Goal: Use online tool/utility: Utilize a website feature to perform a specific function

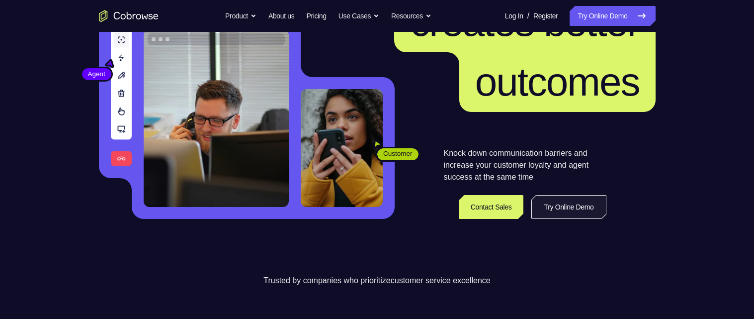
click at [544, 207] on link "Try Online Demo" at bounding box center [568, 207] width 75 height 24
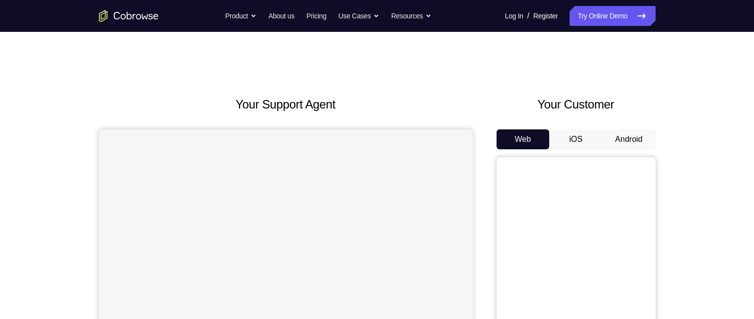
click at [631, 140] on button "Android" at bounding box center [629, 139] width 53 height 20
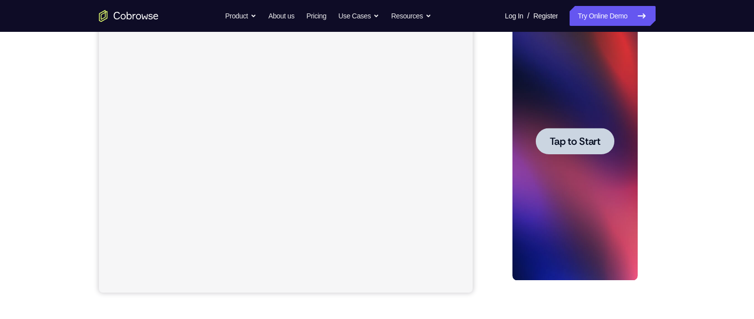
click at [604, 146] on div at bounding box center [575, 141] width 79 height 26
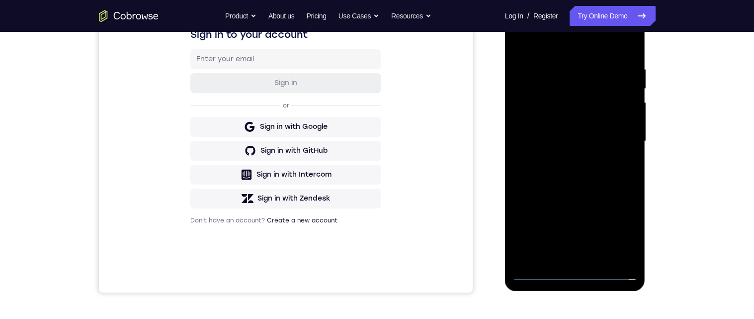
click at [584, 277] on div at bounding box center [575, 141] width 125 height 278
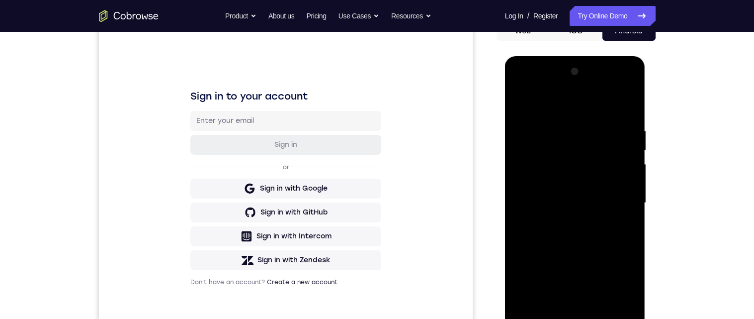
click at [540, 187] on div at bounding box center [575, 203] width 125 height 278
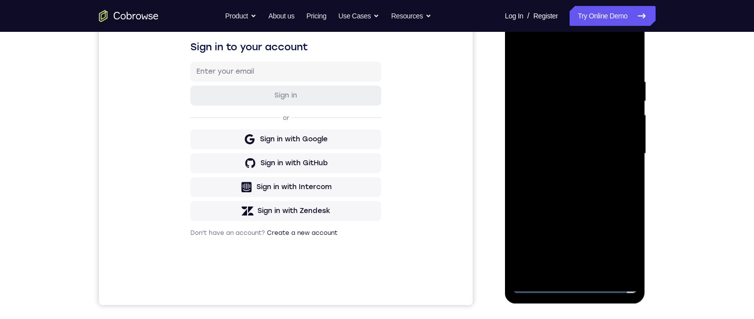
scroll to position [160, 0]
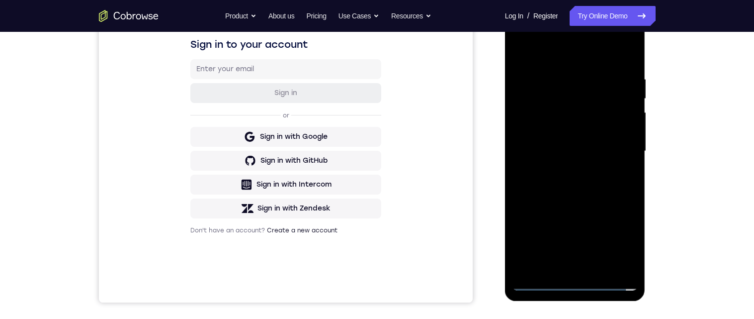
click at [605, 191] on div at bounding box center [575, 151] width 125 height 278
click at [598, 177] on div at bounding box center [575, 151] width 125 height 278
click at [598, 266] on div at bounding box center [575, 151] width 125 height 278
click at [610, 117] on div at bounding box center [575, 151] width 125 height 278
click at [592, 86] on div at bounding box center [575, 151] width 125 height 278
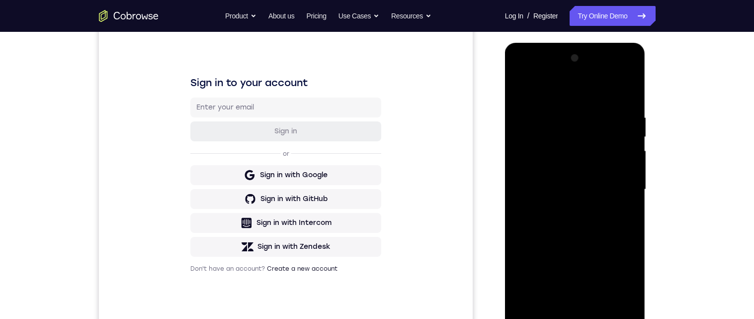
scroll to position [131, 0]
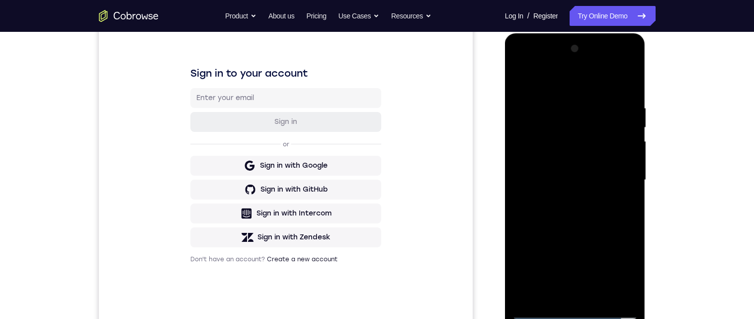
click at [594, 146] on div at bounding box center [575, 180] width 125 height 278
click at [627, 196] on div at bounding box center [575, 179] width 125 height 278
click at [525, 148] on div at bounding box center [575, 179] width 125 height 278
click at [521, 150] on div at bounding box center [575, 179] width 125 height 278
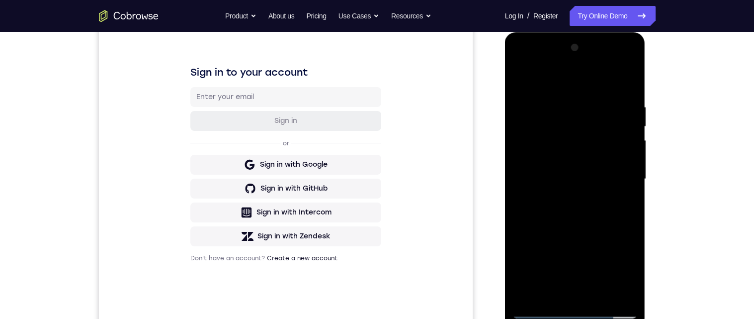
click at [626, 292] on div at bounding box center [575, 179] width 125 height 278
click at [613, 292] on div at bounding box center [575, 179] width 125 height 278
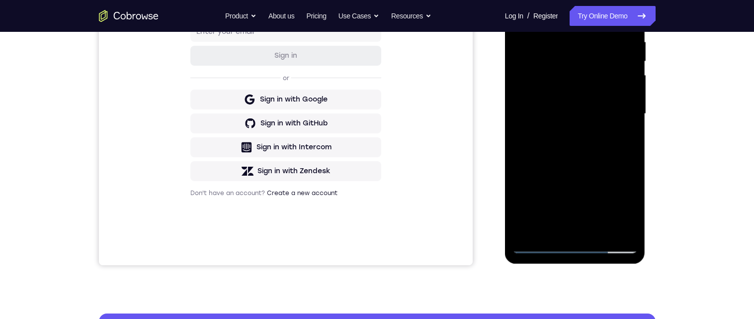
click at [617, 230] on div at bounding box center [575, 114] width 125 height 278
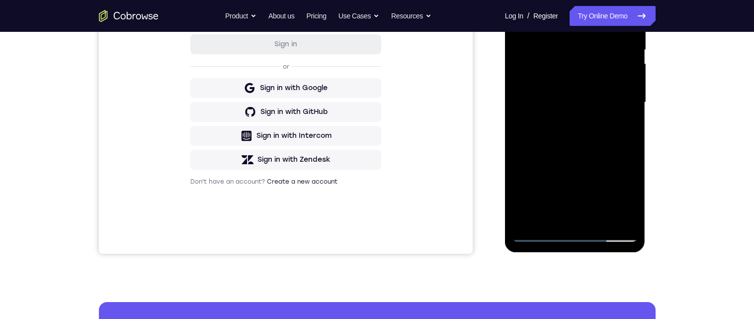
click at [611, 218] on div at bounding box center [575, 102] width 125 height 278
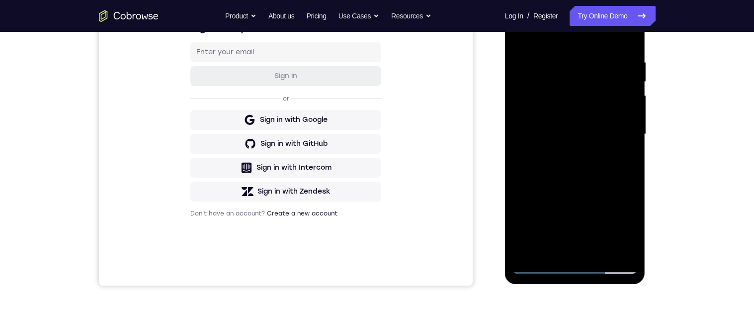
click at [568, 253] on div at bounding box center [575, 134] width 125 height 278
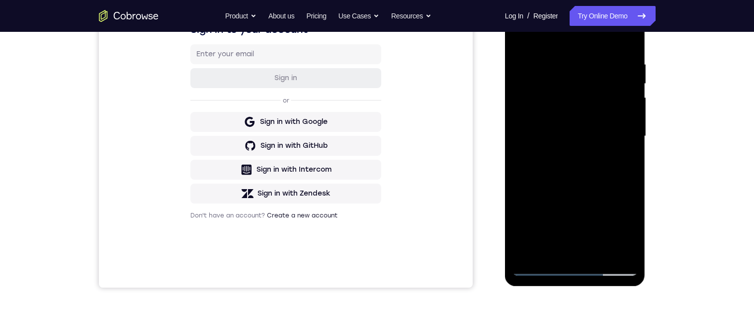
click at [631, 127] on div at bounding box center [575, 136] width 125 height 278
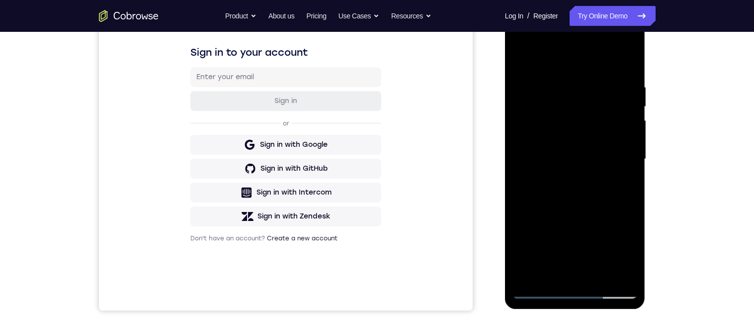
scroll to position [151, 0]
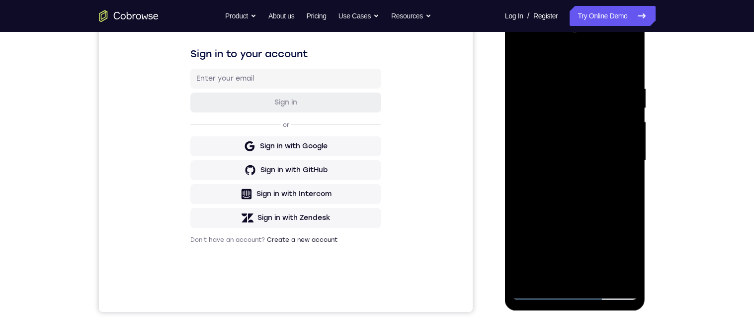
click at [597, 102] on div at bounding box center [575, 160] width 125 height 278
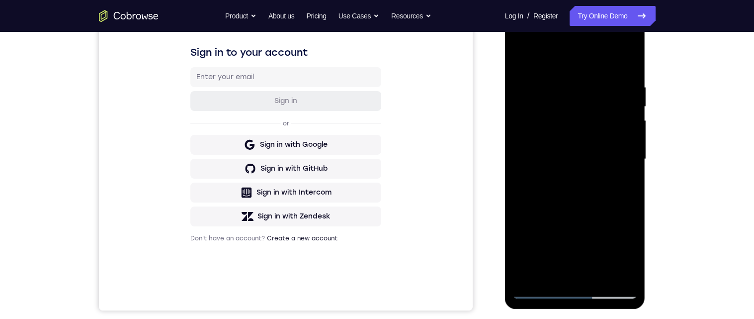
click at [540, 255] on div at bounding box center [575, 159] width 125 height 278
click at [591, 102] on div at bounding box center [575, 160] width 125 height 278
click at [565, 116] on div at bounding box center [575, 160] width 125 height 278
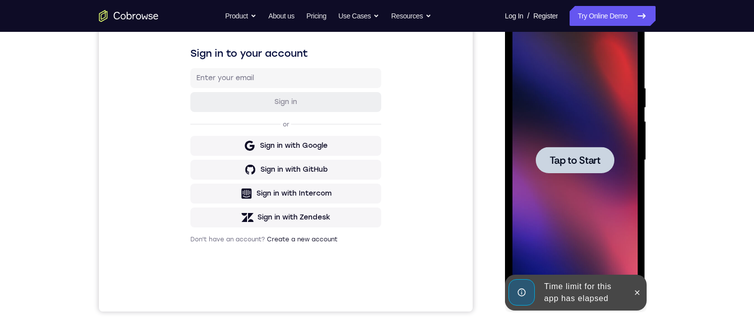
click at [575, 149] on div at bounding box center [575, 160] width 79 height 26
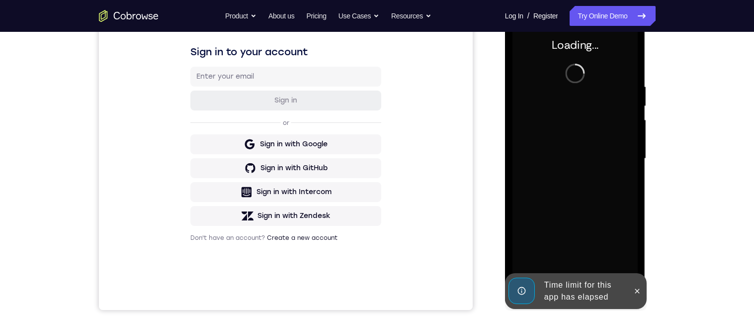
scroll to position [156, 0]
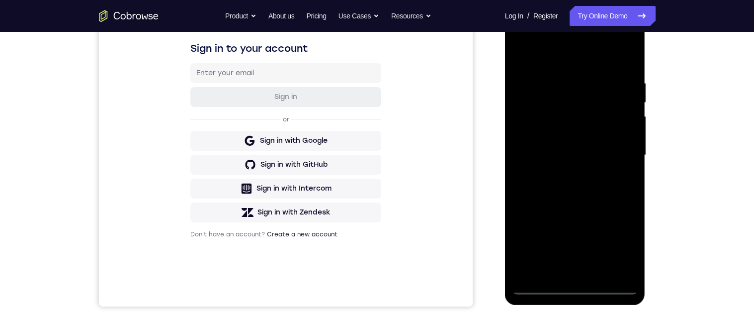
click at [577, 291] on div at bounding box center [575, 155] width 125 height 278
click at [533, 144] on div at bounding box center [575, 155] width 125 height 278
click at [596, 186] on div at bounding box center [575, 155] width 125 height 278
click at [596, 271] on div at bounding box center [575, 155] width 125 height 278
click at [578, 125] on div at bounding box center [575, 155] width 125 height 278
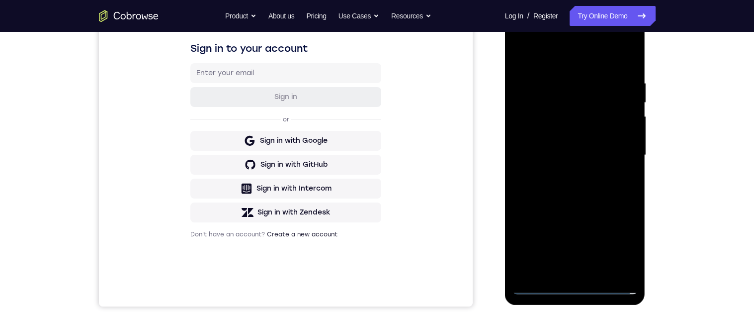
click at [576, 85] on div at bounding box center [575, 155] width 125 height 278
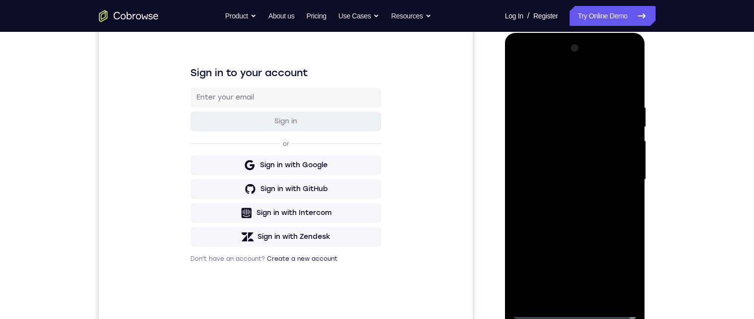
scroll to position [134, 0]
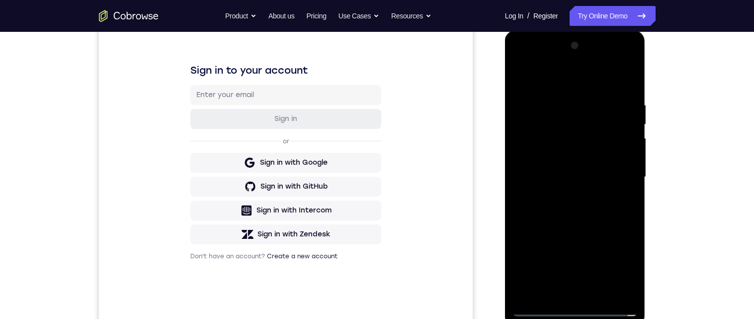
click at [598, 144] on div at bounding box center [575, 177] width 125 height 278
click at [626, 192] on div at bounding box center [575, 177] width 125 height 278
click at [625, 206] on div at bounding box center [575, 177] width 125 height 278
click at [614, 288] on div at bounding box center [575, 177] width 125 height 278
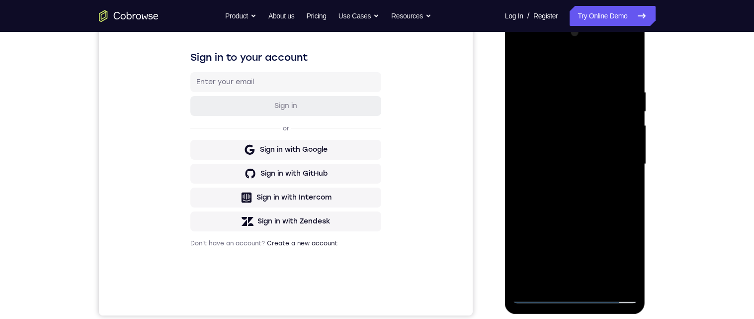
click at [621, 279] on div at bounding box center [575, 164] width 125 height 278
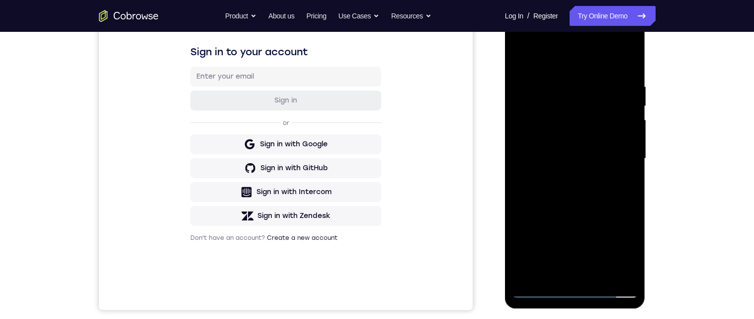
click at [593, 271] on div at bounding box center [575, 158] width 125 height 278
click at [629, 149] on div at bounding box center [575, 158] width 125 height 278
click at [608, 138] on div at bounding box center [575, 158] width 125 height 278
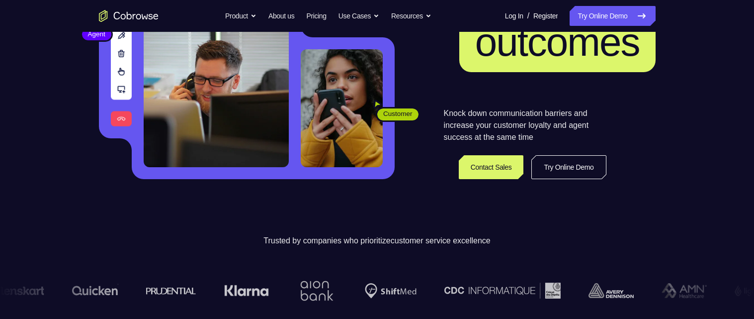
scroll to position [159, 0]
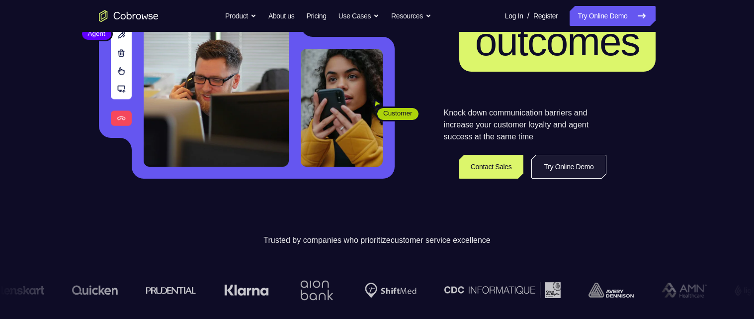
click at [541, 169] on link "Try Online Demo" at bounding box center [568, 167] width 75 height 24
click at [537, 166] on link "Try Online Demo" at bounding box center [568, 167] width 75 height 24
click at [519, 195] on header "Better communication creates better outcomes Customer Agent Agent Knock down co…" at bounding box center [377, 40] width 636 height 334
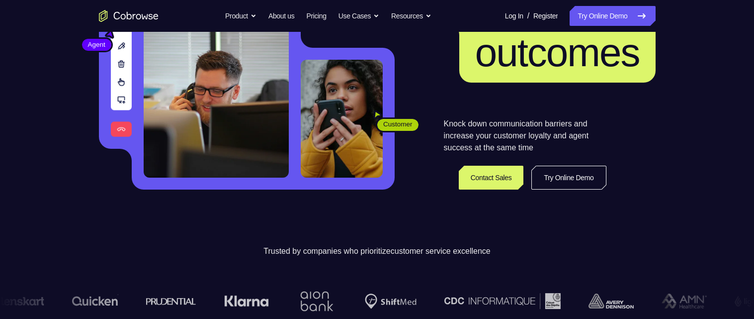
scroll to position [138, 0]
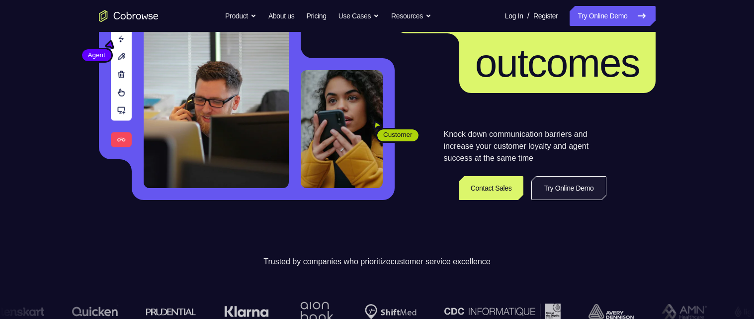
click at [556, 189] on link "Try Online Demo" at bounding box center [568, 188] width 75 height 24
click at [570, 186] on link "Try Online Demo" at bounding box center [568, 188] width 75 height 24
click at [561, 190] on link "Try Online Demo" at bounding box center [568, 188] width 75 height 24
click at [556, 187] on link "Try Online Demo" at bounding box center [568, 188] width 75 height 24
click at [560, 189] on link "Try Online Demo" at bounding box center [568, 188] width 75 height 24
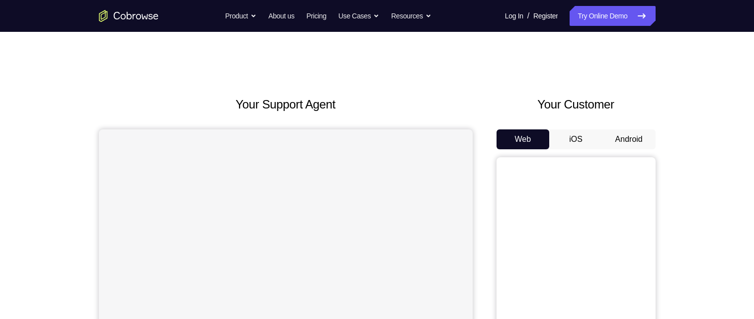
click at [630, 141] on button "Android" at bounding box center [629, 139] width 53 height 20
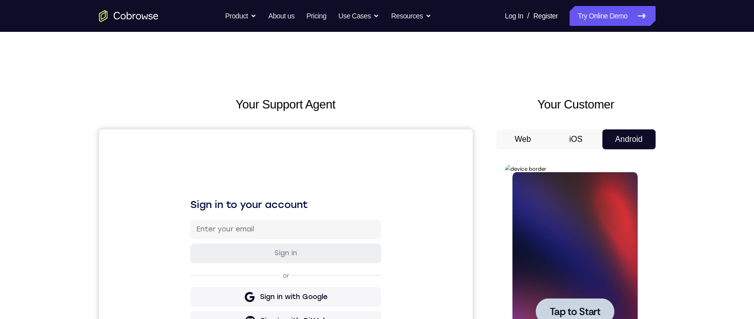
scroll to position [76, 0]
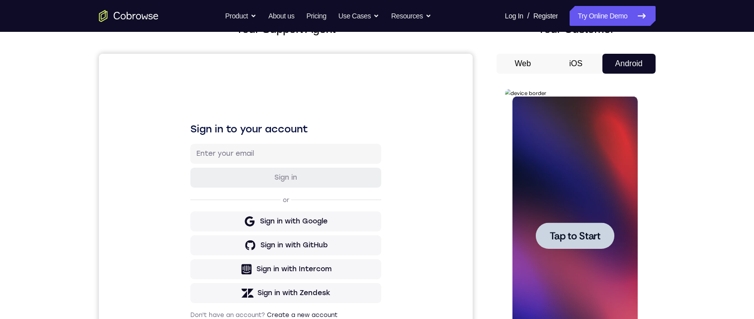
click at [591, 228] on div at bounding box center [575, 235] width 79 height 26
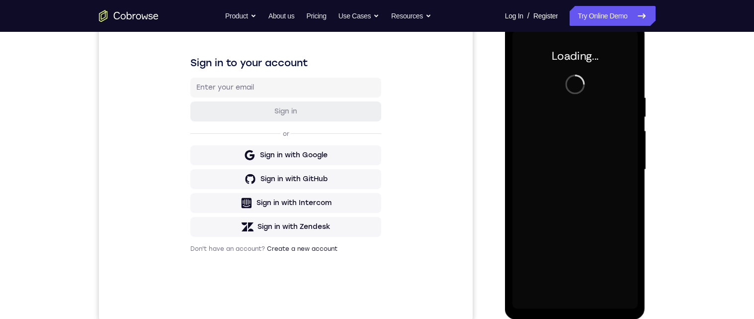
scroll to position [141, 0]
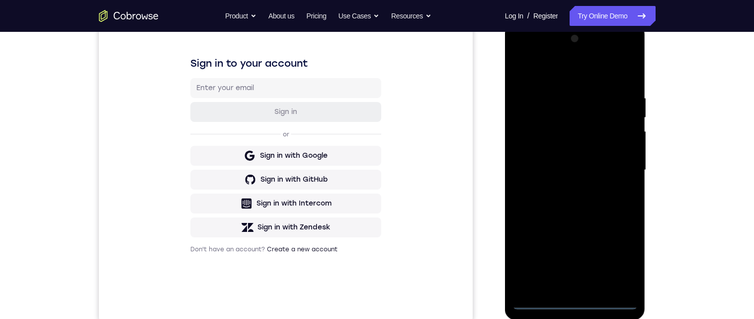
click at [576, 303] on div at bounding box center [575, 170] width 125 height 278
click at [624, 258] on div at bounding box center [575, 170] width 125 height 278
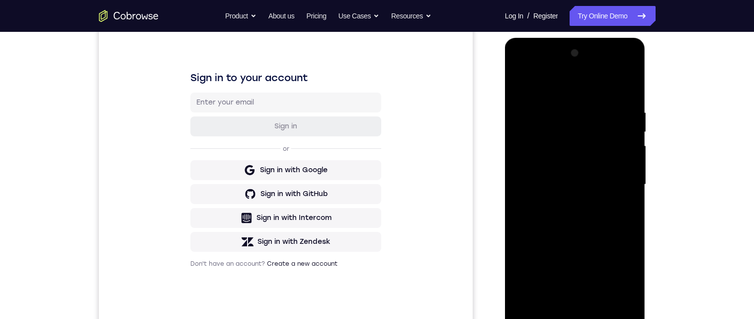
scroll to position [133, 0]
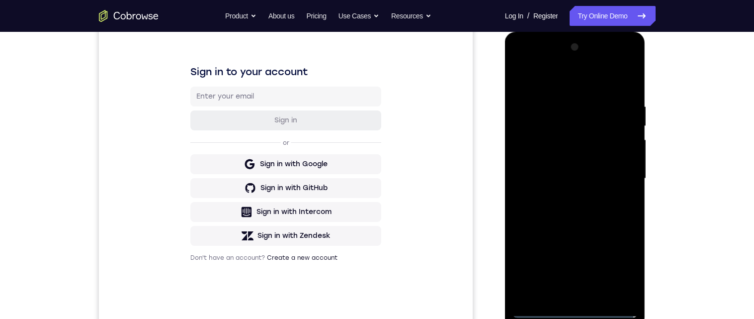
click at [579, 89] on div at bounding box center [575, 178] width 125 height 278
click at [614, 186] on div at bounding box center [575, 178] width 125 height 278
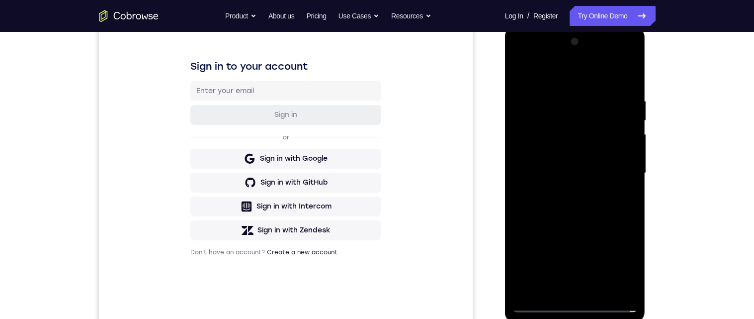
click at [564, 193] on div at bounding box center [575, 173] width 125 height 278
click at [589, 166] on div at bounding box center [575, 173] width 125 height 278
click at [594, 151] on div at bounding box center [575, 173] width 125 height 278
click at [609, 173] on div at bounding box center [575, 173] width 125 height 278
click at [601, 213] on div at bounding box center [575, 173] width 125 height 278
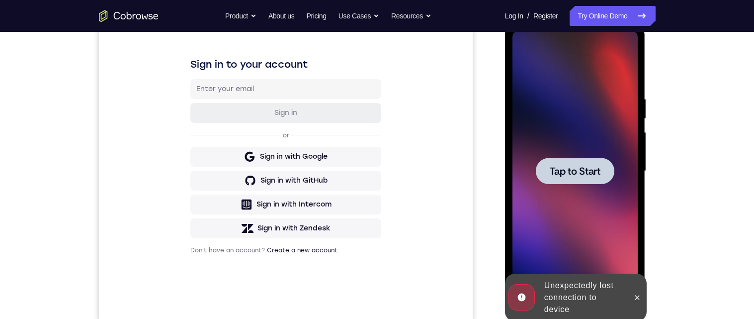
scroll to position [142, 0]
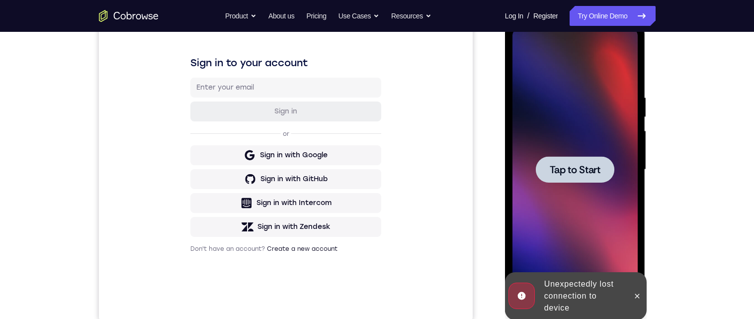
click at [579, 165] on span "Tap to Start" at bounding box center [575, 170] width 51 height 10
click at [578, 177] on div at bounding box center [575, 169] width 125 height 278
click at [640, 303] on div at bounding box center [637, 296] width 16 height 48
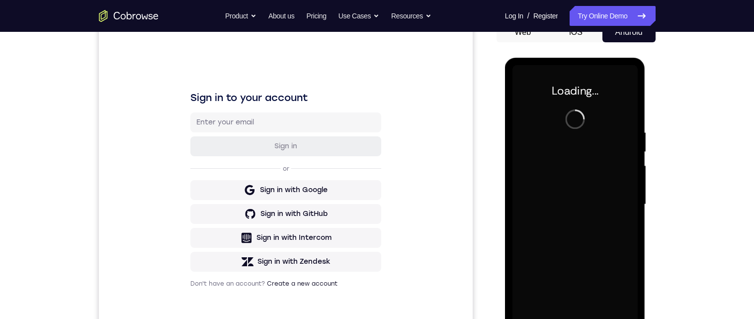
scroll to position [143, 0]
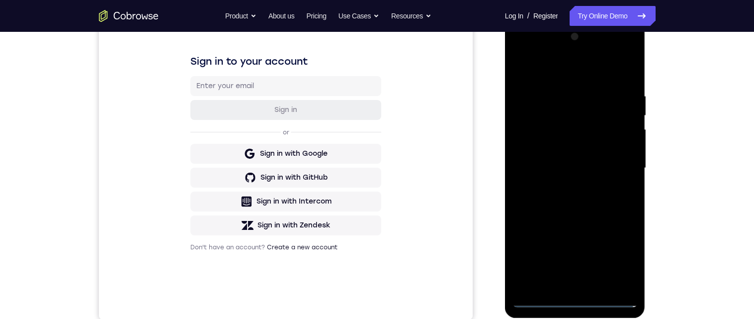
click at [572, 299] on div at bounding box center [575, 168] width 125 height 278
click at [612, 262] on div at bounding box center [575, 168] width 125 height 278
click at [602, 72] on div at bounding box center [575, 168] width 125 height 278
click at [623, 167] on div at bounding box center [575, 168] width 125 height 278
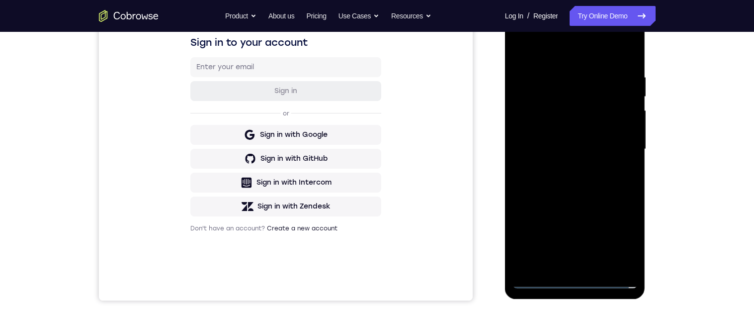
click at [569, 171] on div at bounding box center [575, 149] width 125 height 278
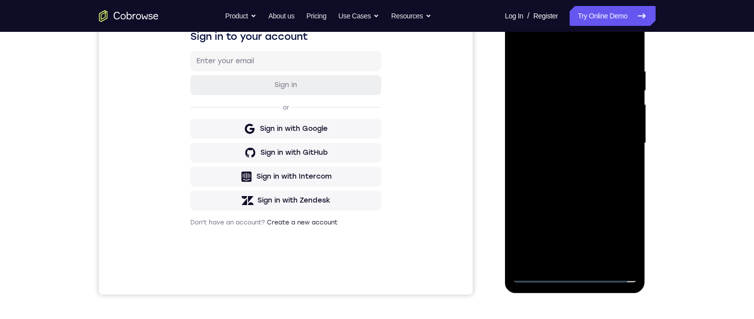
click at [596, 139] on div at bounding box center [575, 143] width 125 height 278
click at [558, 122] on div at bounding box center [575, 143] width 125 height 278
click at [629, 125] on div at bounding box center [575, 143] width 125 height 278
click at [554, 125] on div at bounding box center [575, 143] width 125 height 278
click at [596, 145] on div at bounding box center [575, 143] width 125 height 278
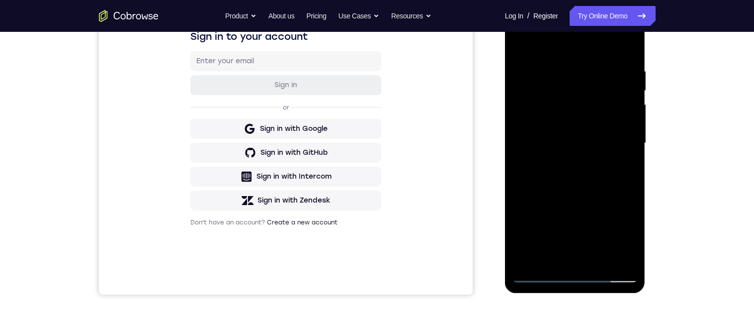
click at [629, 159] on div at bounding box center [575, 143] width 125 height 278
click at [618, 144] on div at bounding box center [575, 143] width 125 height 278
click at [582, 180] on div at bounding box center [575, 143] width 125 height 278
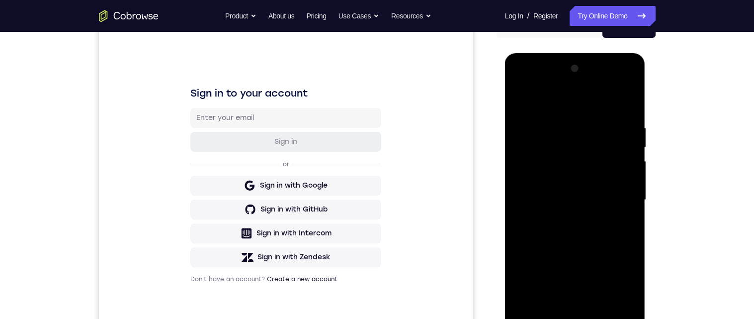
scroll to position [111, 0]
click at [599, 235] on div at bounding box center [575, 200] width 125 height 278
click at [631, 114] on div at bounding box center [575, 200] width 125 height 278
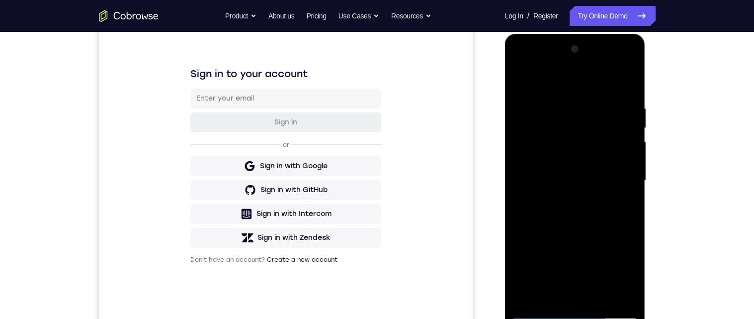
scroll to position [133, 0]
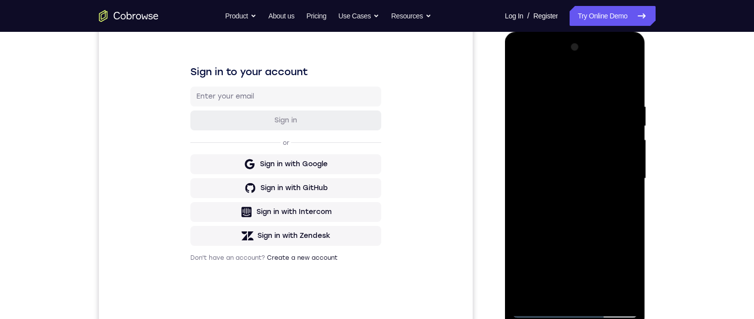
click at [633, 80] on div at bounding box center [575, 178] width 125 height 278
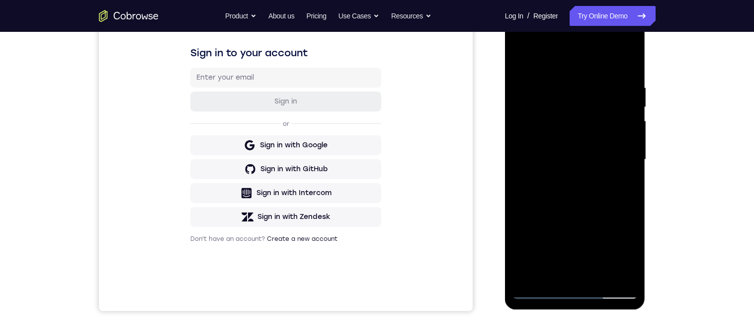
scroll to position [150, 0]
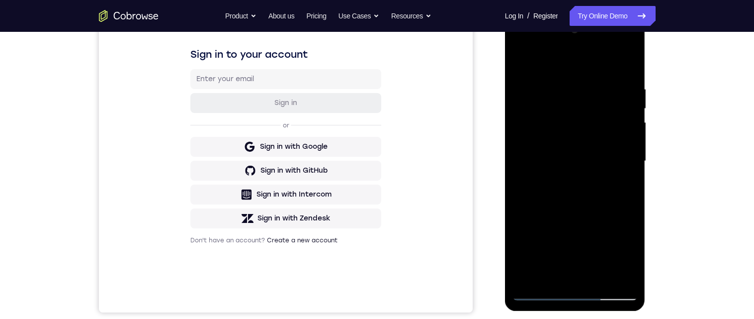
click at [528, 66] on div at bounding box center [575, 161] width 125 height 278
click at [556, 89] on div at bounding box center [575, 161] width 125 height 278
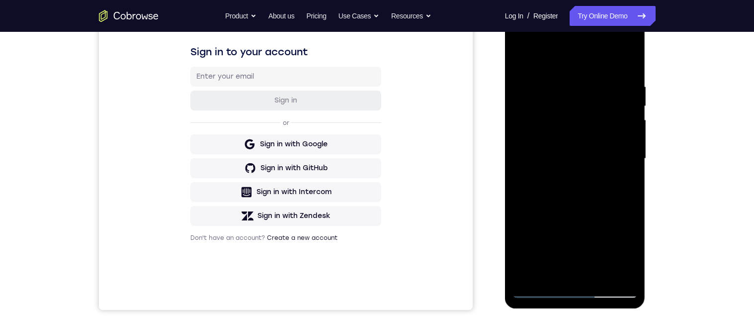
click at [625, 172] on div at bounding box center [575, 158] width 125 height 278
click at [620, 193] on div at bounding box center [575, 157] width 125 height 278
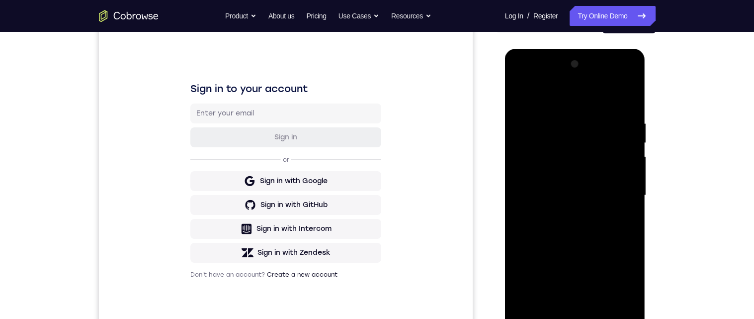
click at [620, 201] on div at bounding box center [575, 195] width 125 height 278
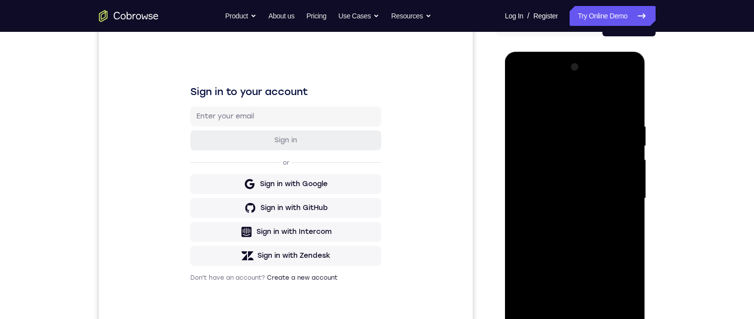
click at [622, 209] on div at bounding box center [575, 198] width 125 height 278
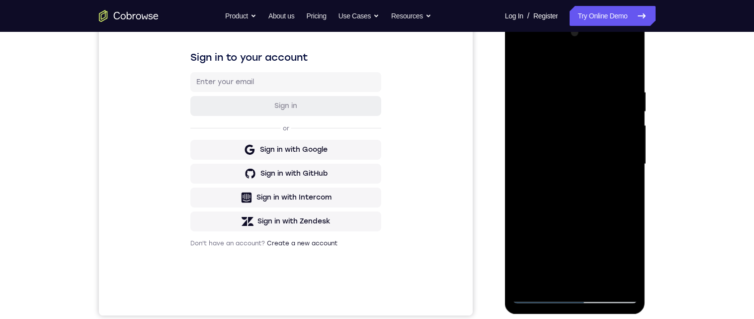
scroll to position [143, 0]
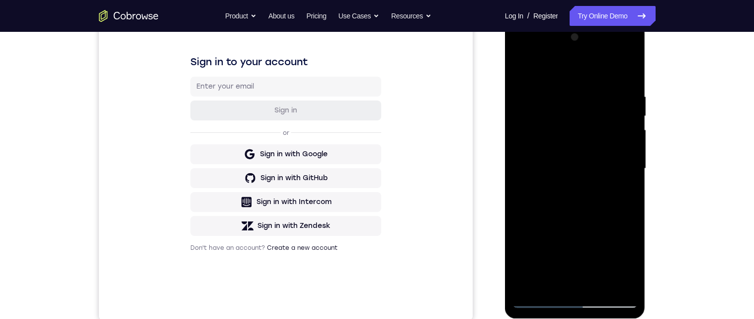
click at [626, 145] on div at bounding box center [575, 168] width 125 height 278
click at [626, 140] on div at bounding box center [575, 168] width 125 height 278
click at [630, 80] on div at bounding box center [575, 168] width 125 height 278
click at [545, 73] on div at bounding box center [575, 167] width 125 height 278
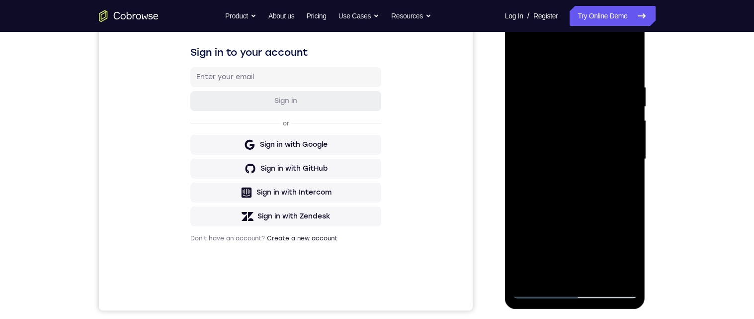
scroll to position [149, 0]
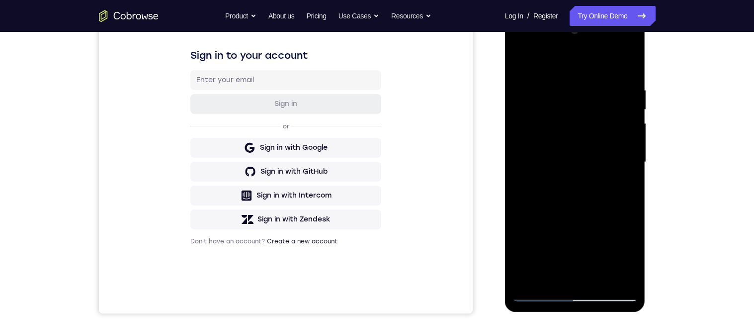
click at [525, 61] on div at bounding box center [575, 162] width 125 height 278
click at [633, 68] on div at bounding box center [575, 162] width 125 height 278
click at [560, 87] on div at bounding box center [575, 162] width 125 height 278
click at [547, 64] on div at bounding box center [575, 162] width 125 height 278
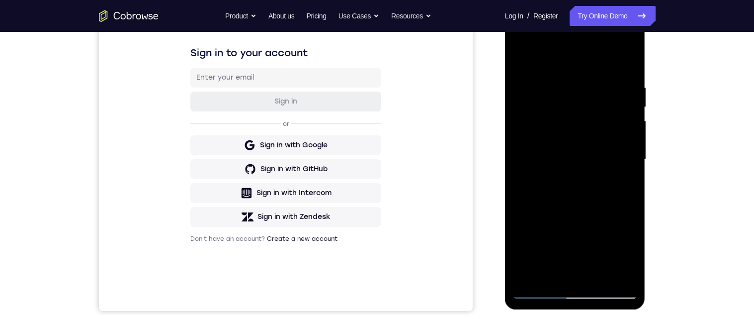
click at [576, 236] on div at bounding box center [575, 159] width 125 height 278
click at [631, 144] on div at bounding box center [575, 158] width 125 height 278
click at [635, 140] on div at bounding box center [575, 158] width 125 height 278
click at [636, 138] on div at bounding box center [575, 158] width 125 height 278
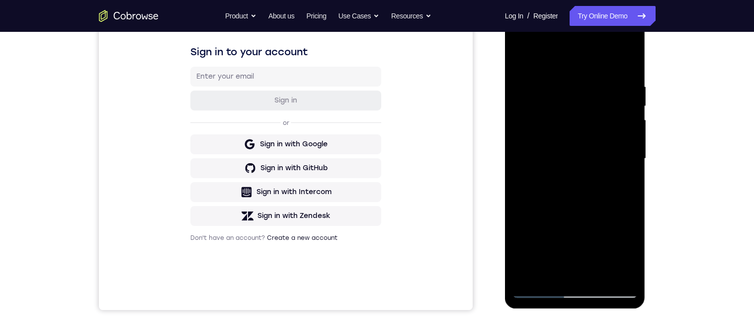
click at [637, 138] on div at bounding box center [575, 158] width 125 height 278
click at [636, 142] on div at bounding box center [575, 158] width 125 height 278
click at [637, 138] on div at bounding box center [575, 158] width 125 height 278
click at [637, 140] on div at bounding box center [575, 158] width 125 height 278
click at [524, 137] on div at bounding box center [575, 158] width 125 height 278
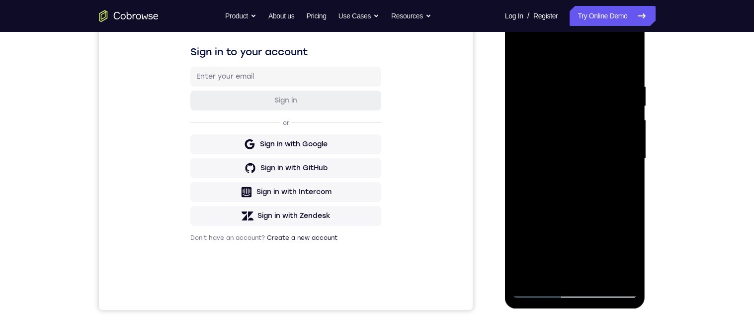
click at [525, 143] on div at bounding box center [575, 158] width 125 height 278
click at [515, 132] on div at bounding box center [575, 158] width 125 height 278
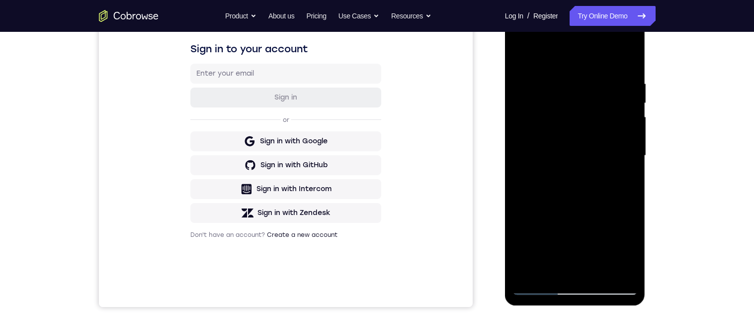
click at [634, 134] on div at bounding box center [575, 155] width 125 height 278
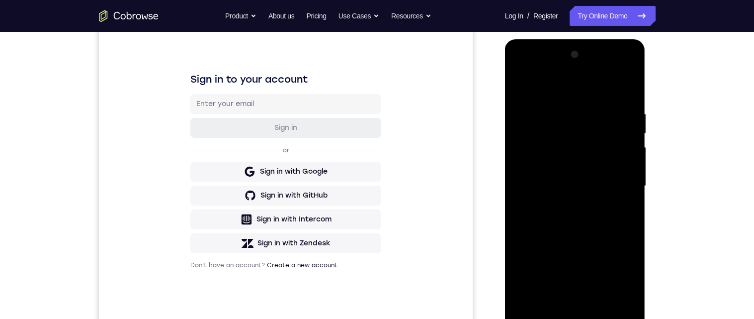
click at [525, 85] on div at bounding box center [575, 186] width 125 height 278
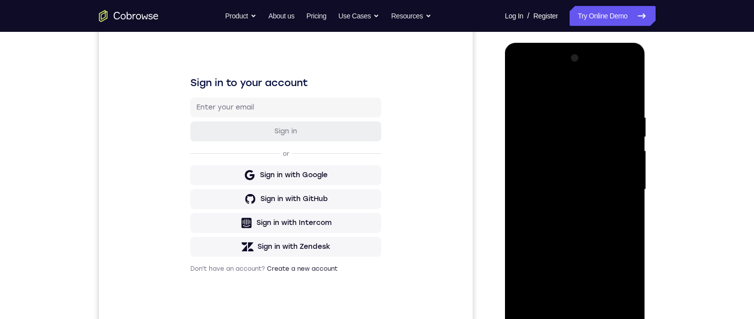
click at [520, 85] on div at bounding box center [575, 189] width 125 height 278
click at [519, 92] on div at bounding box center [575, 189] width 125 height 278
click at [628, 99] on div at bounding box center [575, 189] width 125 height 278
click at [555, 315] on div at bounding box center [575, 189] width 125 height 278
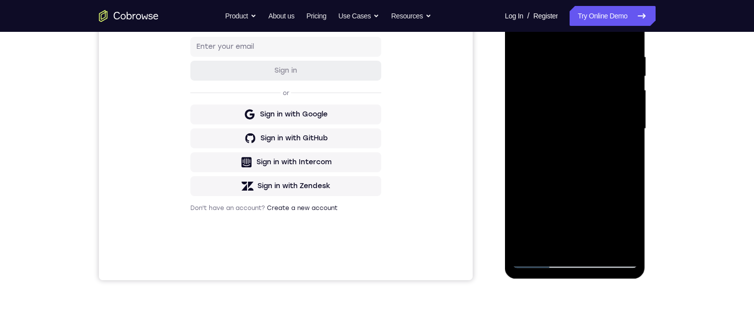
click at [555, 250] on div at bounding box center [575, 129] width 125 height 278
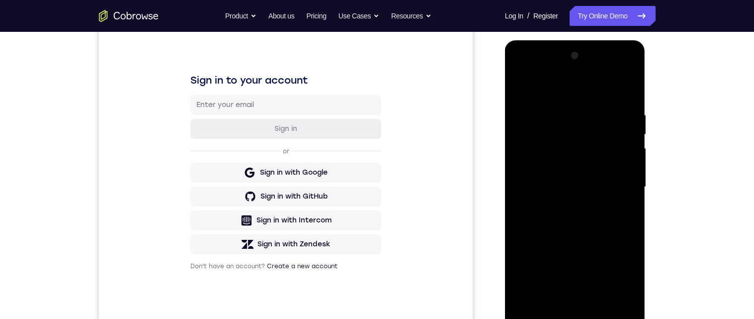
click at [532, 90] on div at bounding box center [575, 187] width 125 height 278
click at [571, 129] on div at bounding box center [575, 187] width 125 height 278
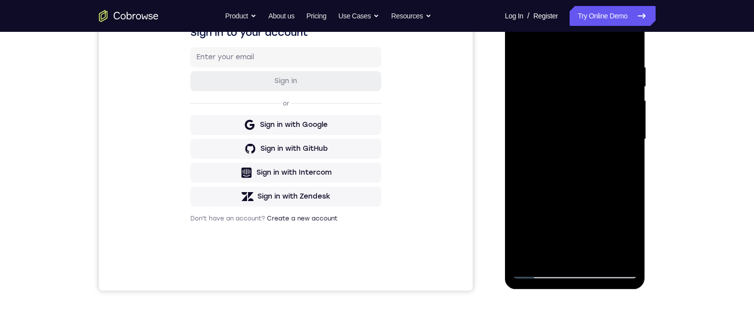
scroll to position [172, 0]
click at [596, 203] on div at bounding box center [575, 139] width 125 height 278
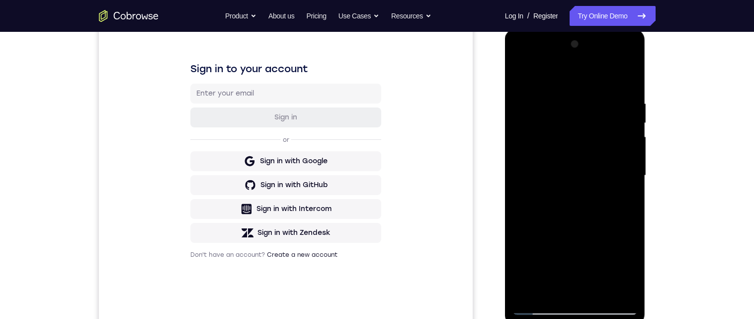
scroll to position [129, 0]
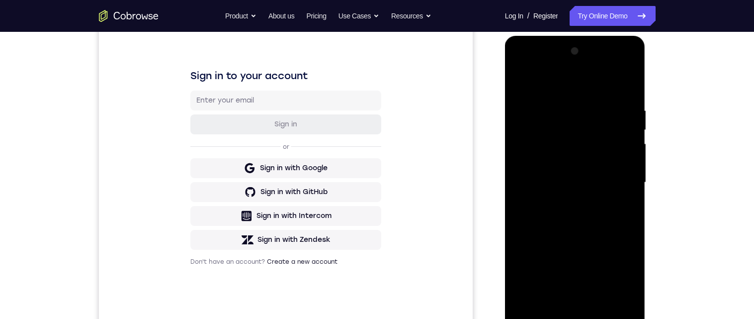
click at [529, 104] on div at bounding box center [575, 182] width 125 height 278
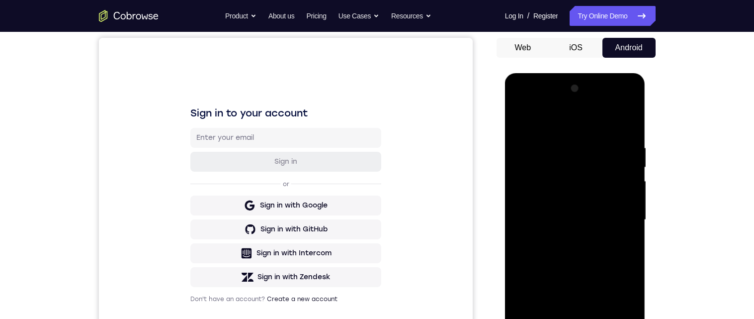
scroll to position [91, 0]
click at [520, 117] on div at bounding box center [575, 220] width 125 height 278
click at [544, 277] on div at bounding box center [575, 220] width 125 height 278
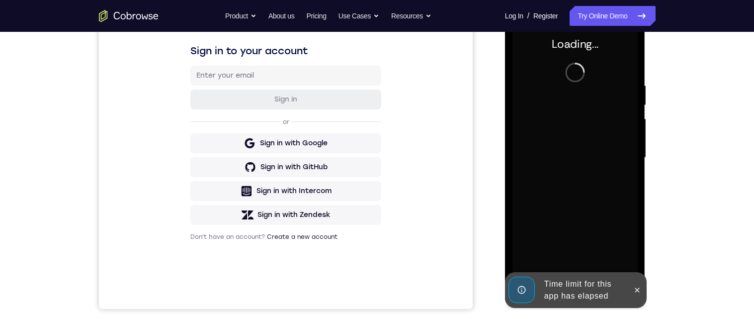
scroll to position [155, 0]
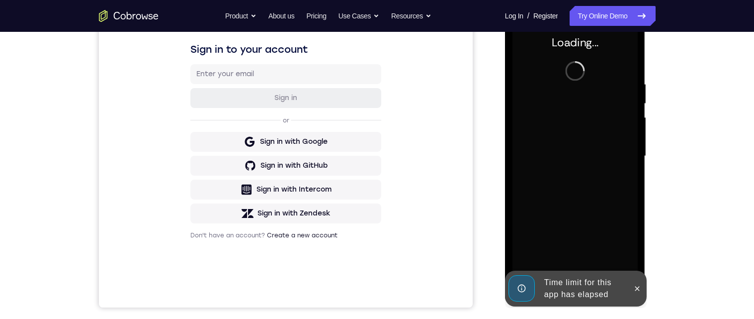
click at [631, 294] on div at bounding box center [637, 288] width 16 height 36
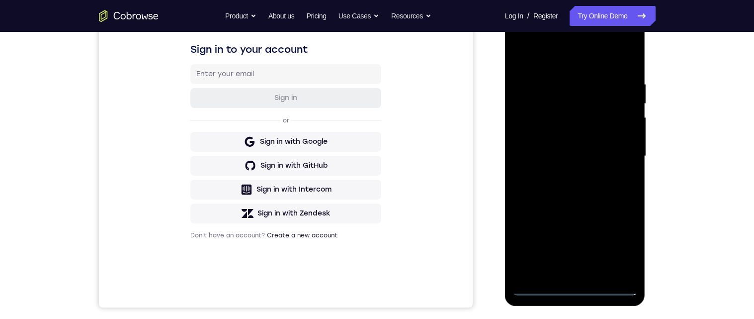
click at [575, 292] on div at bounding box center [575, 156] width 125 height 278
click at [630, 245] on div at bounding box center [575, 156] width 125 height 278
click at [626, 247] on div at bounding box center [575, 156] width 125 height 278
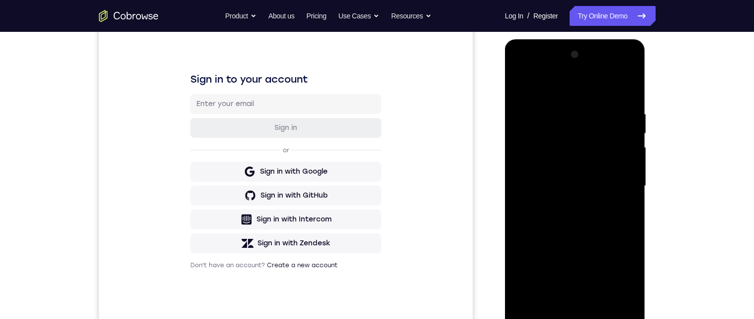
click at [549, 101] on div at bounding box center [575, 186] width 125 height 278
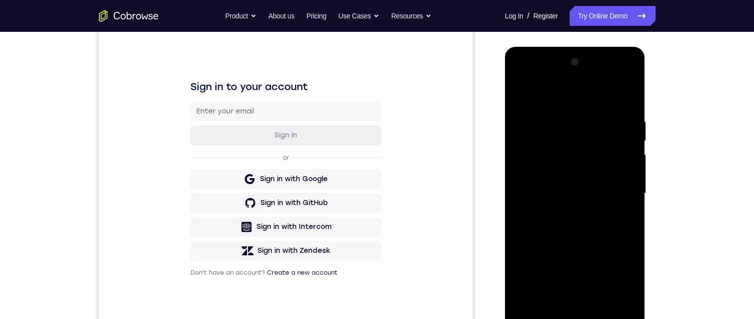
click at [538, 98] on div at bounding box center [575, 193] width 125 height 278
click at [615, 192] on div at bounding box center [575, 193] width 125 height 278
click at [555, 217] on div at bounding box center [575, 193] width 125 height 278
click at [564, 212] on div at bounding box center [575, 193] width 125 height 278
click at [543, 190] on div at bounding box center [575, 193] width 125 height 278
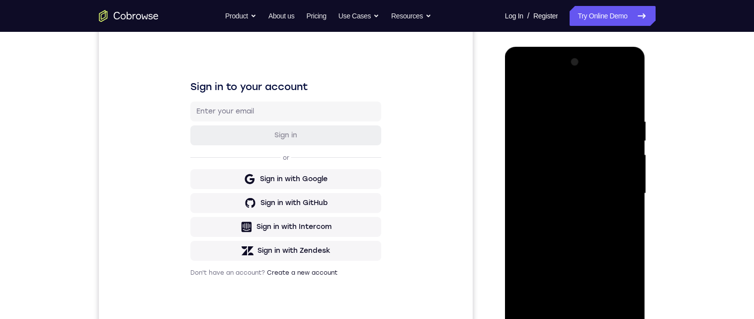
click at [568, 166] on div at bounding box center [575, 193] width 125 height 278
click at [601, 192] on div at bounding box center [575, 193] width 125 height 278
click at [576, 232] on div at bounding box center [575, 193] width 125 height 278
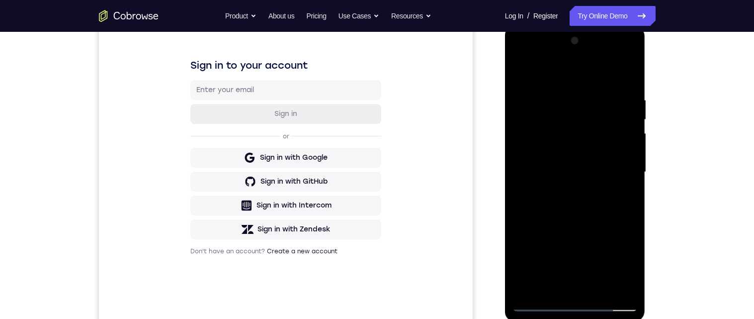
scroll to position [149, 0]
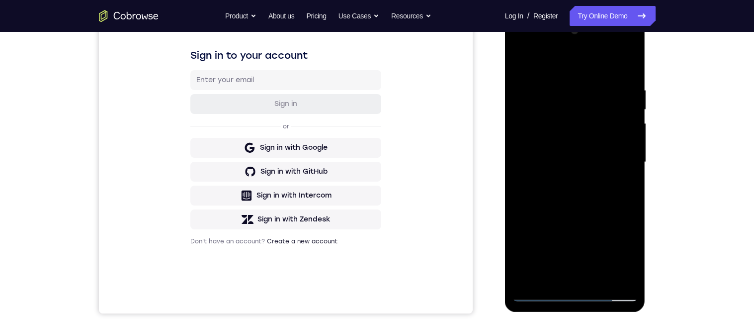
click at [630, 73] on div at bounding box center [575, 162] width 125 height 278
click at [565, 85] on div at bounding box center [575, 162] width 125 height 278
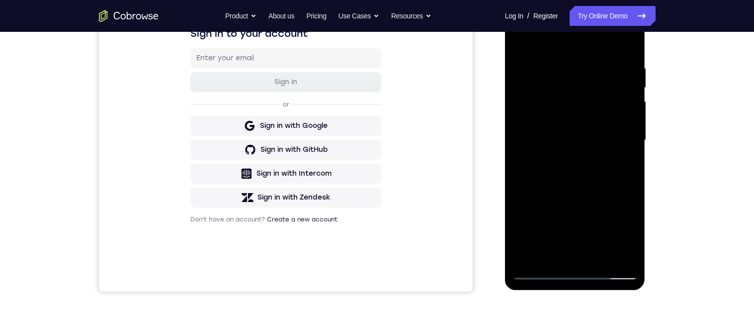
scroll to position [175, 0]
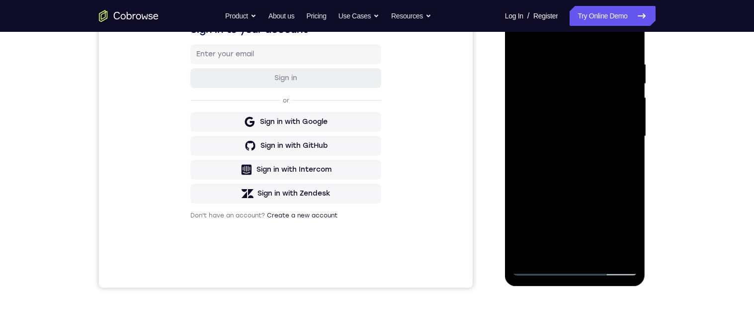
click at [623, 156] on div at bounding box center [575, 136] width 125 height 278
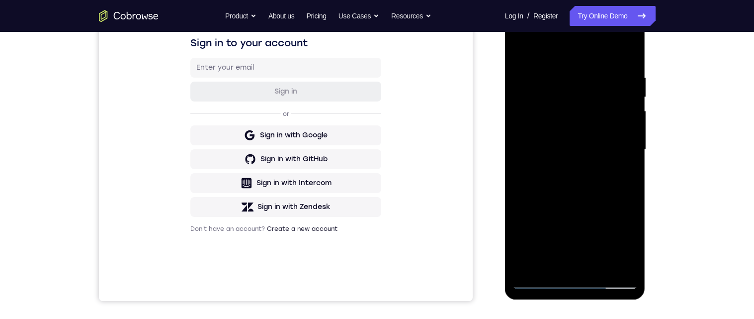
click at [622, 202] on div at bounding box center [575, 149] width 125 height 278
click at [625, 162] on div at bounding box center [575, 149] width 125 height 278
click at [626, 158] on div at bounding box center [575, 149] width 125 height 278
click at [622, 160] on div at bounding box center [575, 149] width 125 height 278
click at [629, 159] on div at bounding box center [575, 149] width 125 height 278
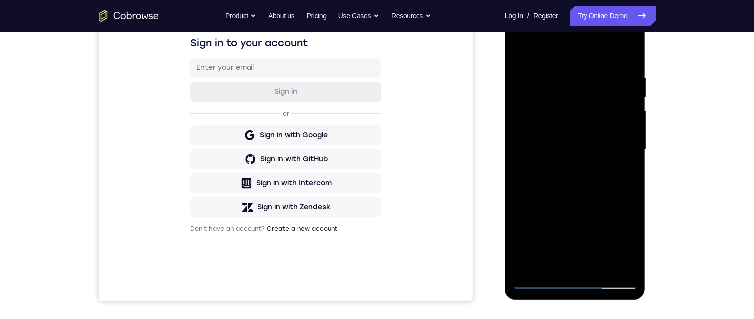
click at [526, 179] on div at bounding box center [575, 149] width 125 height 278
click at [628, 164] on div at bounding box center [575, 149] width 125 height 278
click at [627, 165] on div at bounding box center [575, 149] width 125 height 278
click at [621, 186] on div at bounding box center [575, 149] width 125 height 278
click at [622, 169] on div at bounding box center [575, 149] width 125 height 278
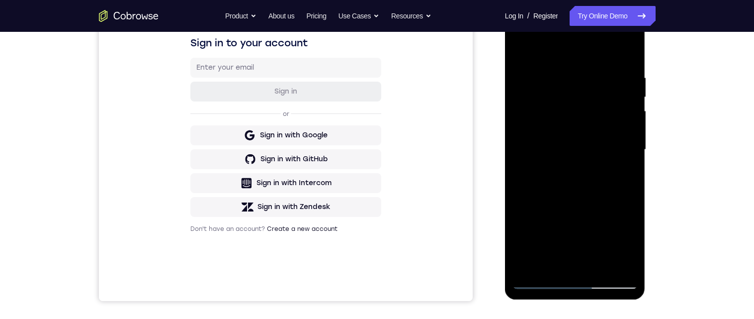
click at [622, 168] on div at bounding box center [575, 149] width 125 height 278
click at [630, 55] on div at bounding box center [575, 149] width 125 height 278
click at [634, 142] on div at bounding box center [575, 149] width 125 height 278
click at [635, 142] on div at bounding box center [575, 149] width 125 height 278
click at [635, 144] on div at bounding box center [575, 149] width 125 height 278
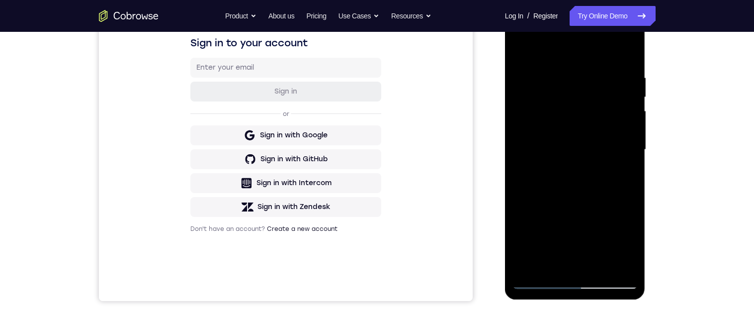
click at [634, 144] on div at bounding box center [575, 149] width 125 height 278
click at [635, 143] on div at bounding box center [575, 149] width 125 height 278
click at [636, 144] on div at bounding box center [575, 149] width 125 height 278
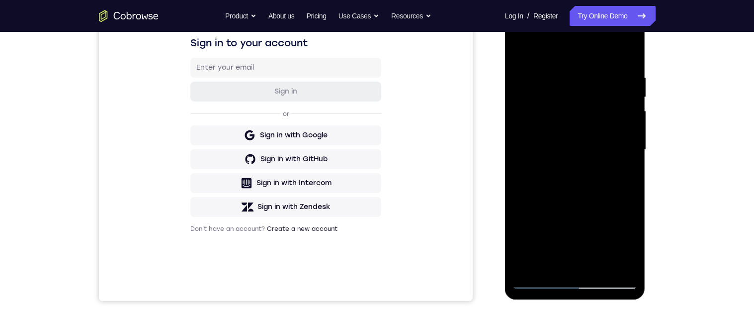
click at [635, 142] on div at bounding box center [575, 149] width 125 height 278
click at [633, 145] on div at bounding box center [575, 149] width 125 height 278
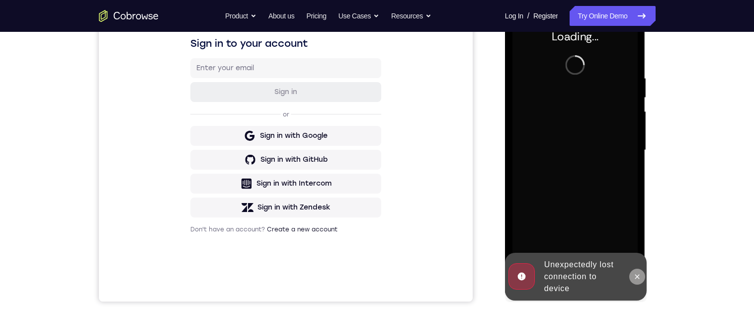
click at [630, 280] on button at bounding box center [637, 276] width 16 height 16
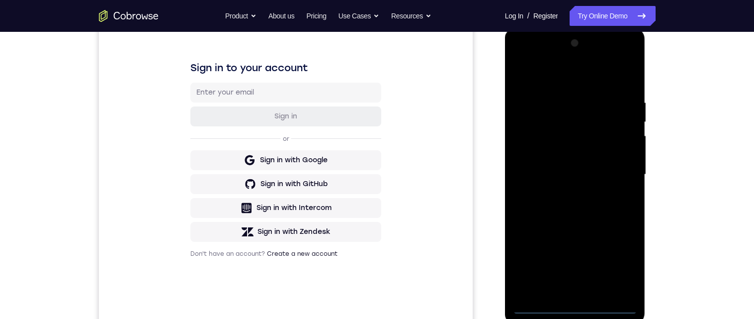
scroll to position [143, 0]
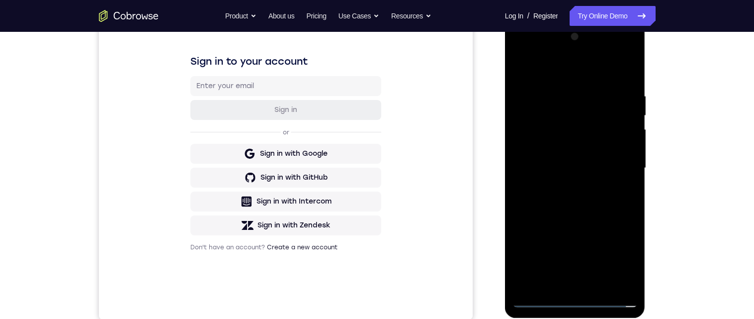
click at [573, 303] on div at bounding box center [575, 168] width 125 height 278
click at [618, 254] on div at bounding box center [575, 168] width 125 height 278
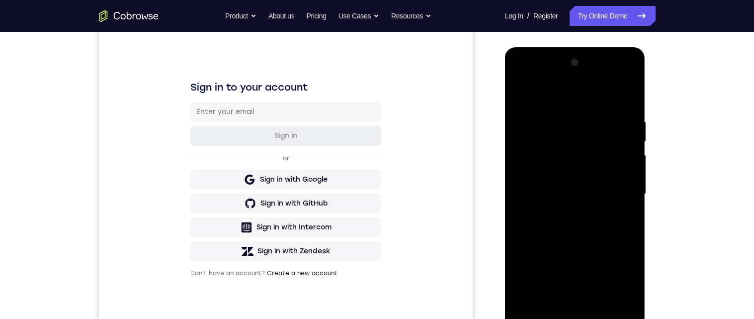
click at [576, 94] on div at bounding box center [575, 194] width 125 height 278
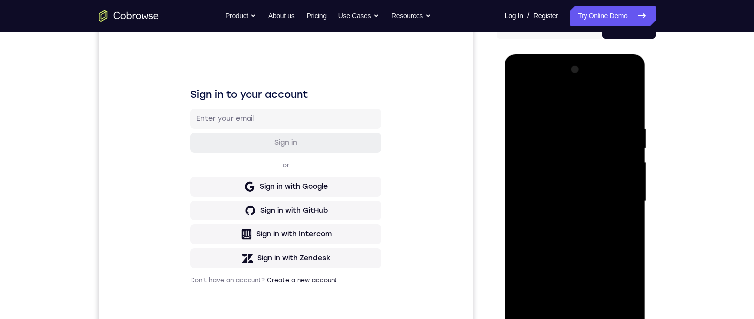
click at [620, 202] on div at bounding box center [575, 201] width 125 height 278
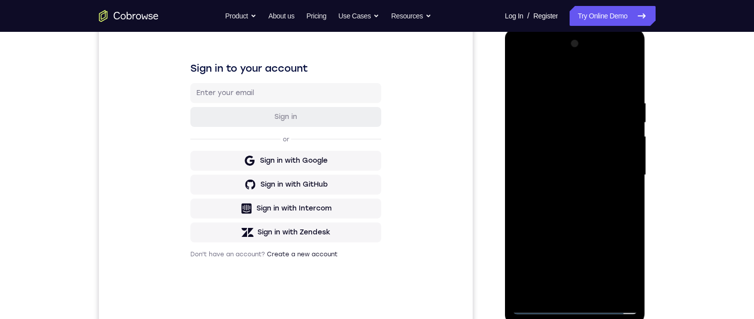
scroll to position [139, 0]
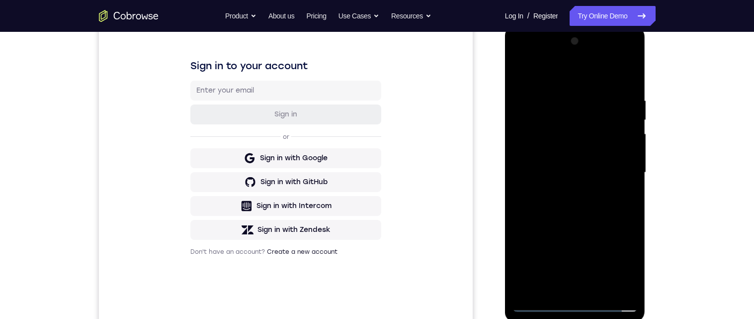
click at [562, 193] on div at bounding box center [575, 172] width 125 height 278
click at [601, 162] on div at bounding box center [575, 172] width 125 height 278
click at [594, 149] on div at bounding box center [575, 172] width 125 height 278
click at [595, 174] on div at bounding box center [575, 172] width 125 height 278
click at [573, 206] on div at bounding box center [575, 172] width 125 height 278
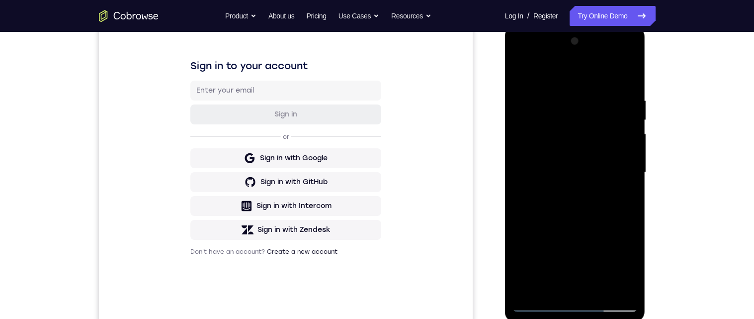
click at [631, 91] on div at bounding box center [575, 172] width 125 height 278
click at [632, 87] on div at bounding box center [575, 172] width 125 height 278
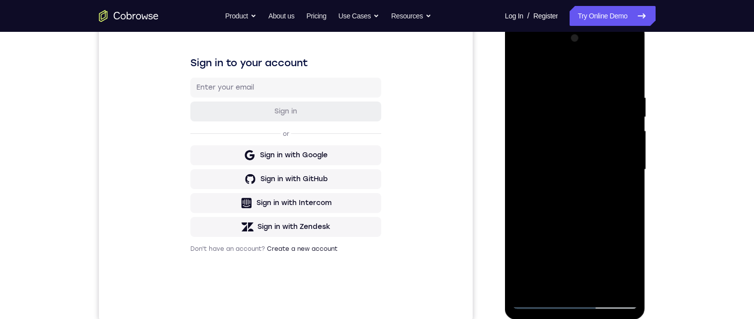
click at [631, 82] on div at bounding box center [575, 169] width 125 height 278
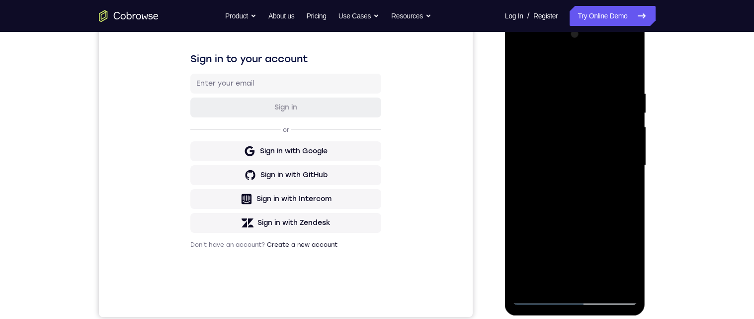
click at [632, 154] on div at bounding box center [575, 165] width 125 height 278
click at [632, 155] on div at bounding box center [575, 165] width 125 height 278
click at [635, 151] on div at bounding box center [575, 165] width 125 height 278
click at [635, 152] on div at bounding box center [575, 165] width 125 height 278
click at [633, 154] on div at bounding box center [575, 165] width 125 height 278
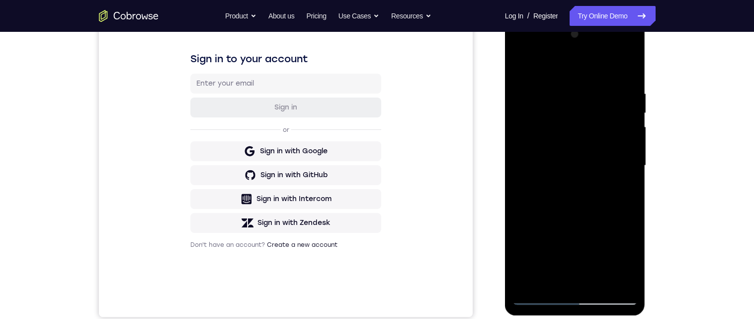
click at [636, 152] on div at bounding box center [575, 165] width 125 height 278
click at [632, 155] on div at bounding box center [575, 165] width 125 height 278
click at [635, 153] on div at bounding box center [575, 165] width 125 height 278
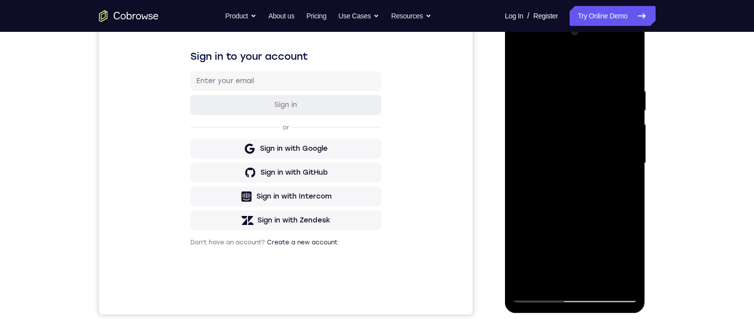
click at [633, 187] on div at bounding box center [575, 163] width 125 height 278
click at [631, 184] on div at bounding box center [575, 163] width 125 height 278
click at [632, 188] on div at bounding box center [575, 163] width 125 height 278
click at [634, 183] on div at bounding box center [575, 163] width 125 height 278
click at [637, 182] on div at bounding box center [575, 163] width 125 height 278
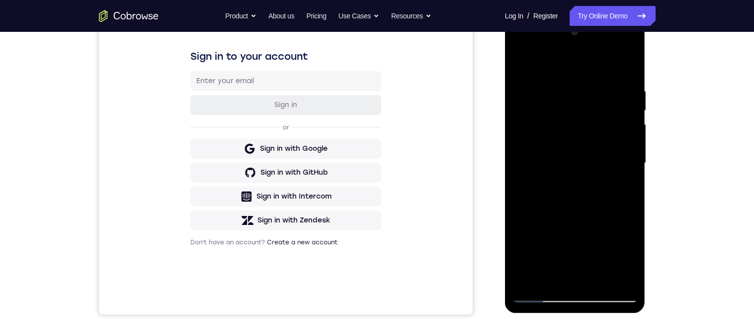
click at [604, 279] on div at bounding box center [575, 163] width 125 height 278
click at [597, 220] on div at bounding box center [575, 163] width 125 height 278
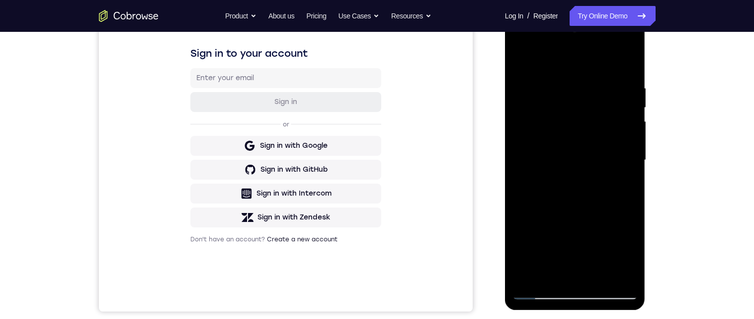
click at [625, 90] on div at bounding box center [575, 160] width 125 height 278
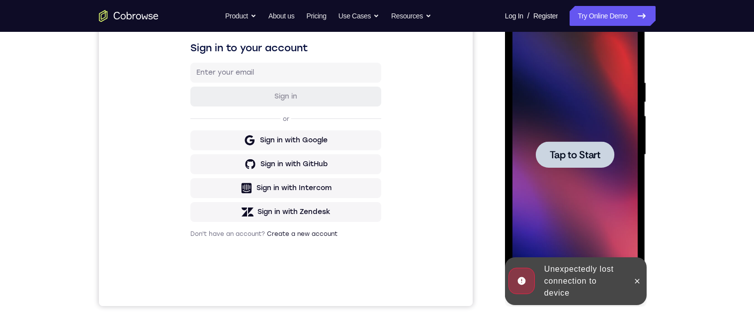
scroll to position [0, 0]
